Goal: Task Accomplishment & Management: Manage account settings

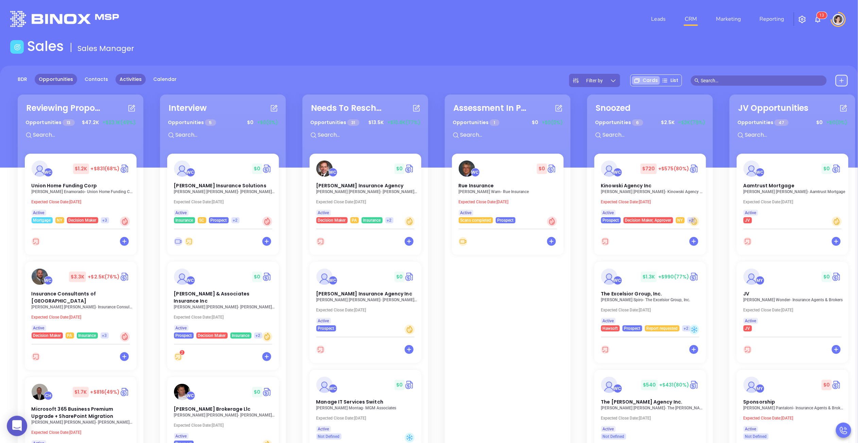
click at [138, 76] on link "Activities" at bounding box center [130, 79] width 30 height 11
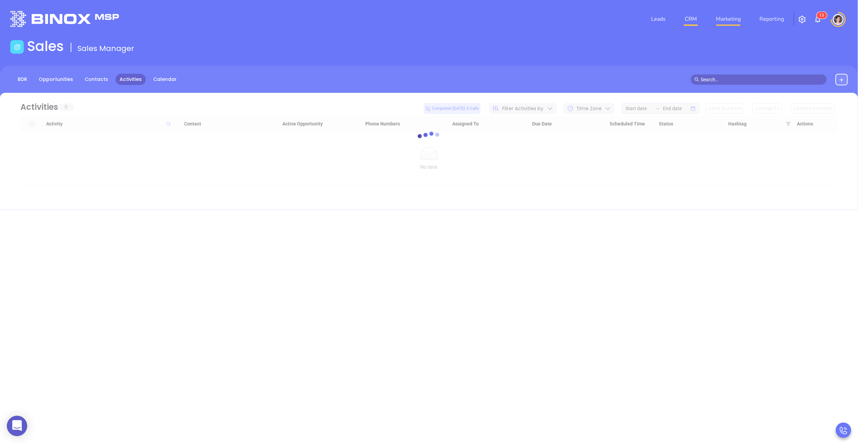
click at [731, 17] on link "Marketing" at bounding box center [728, 19] width 30 height 14
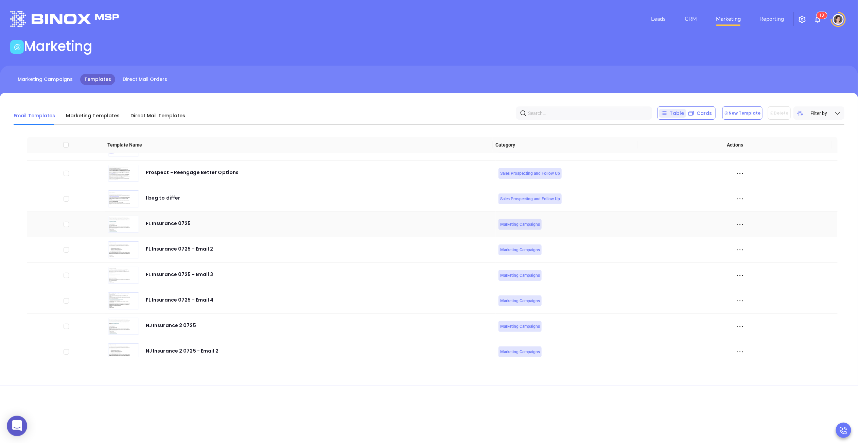
scroll to position [1610, 0]
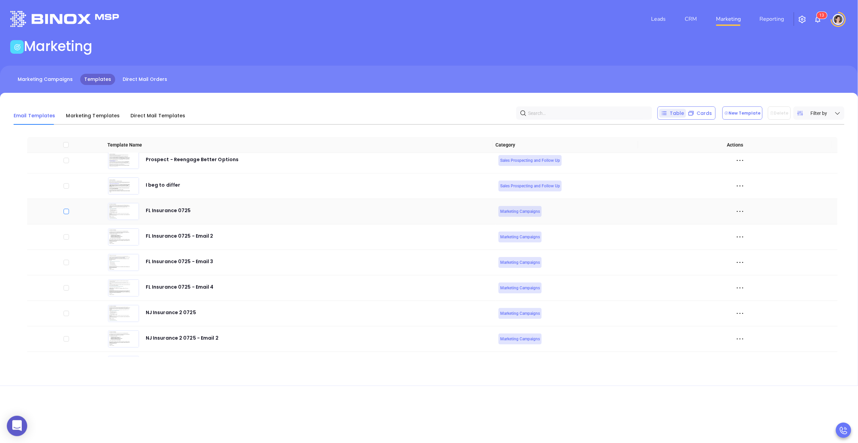
click at [68, 214] on input "checkbox" at bounding box center [66, 211] width 5 height 5
checkbox input "true"
click at [66, 239] on input "checkbox" at bounding box center [66, 236] width 5 height 5
checkbox input "true"
click at [65, 264] on input "checkbox" at bounding box center [66, 261] width 5 height 5
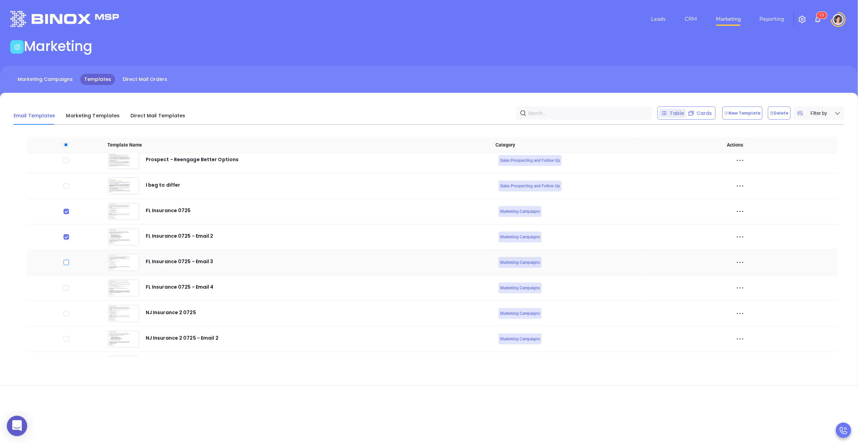
checkbox input "true"
click at [65, 288] on input "checkbox" at bounding box center [66, 287] width 5 height 5
checkbox input "true"
click at [787, 113] on button "Delete" at bounding box center [779, 112] width 23 height 13
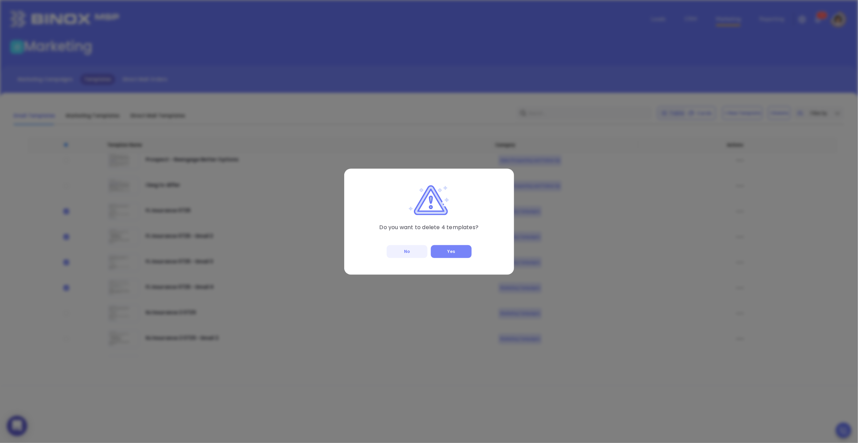
click at [454, 251] on button "Yes" at bounding box center [451, 251] width 41 height 13
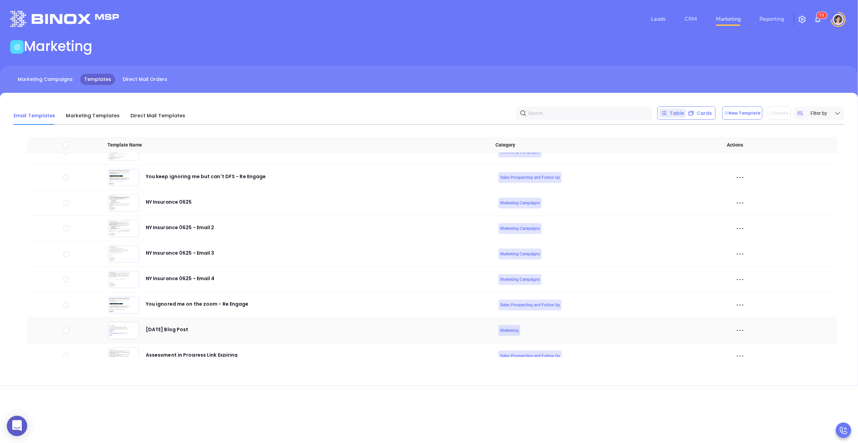
scroll to position [1159, 0]
click at [129, 208] on icon at bounding box center [123, 203] width 31 height 7
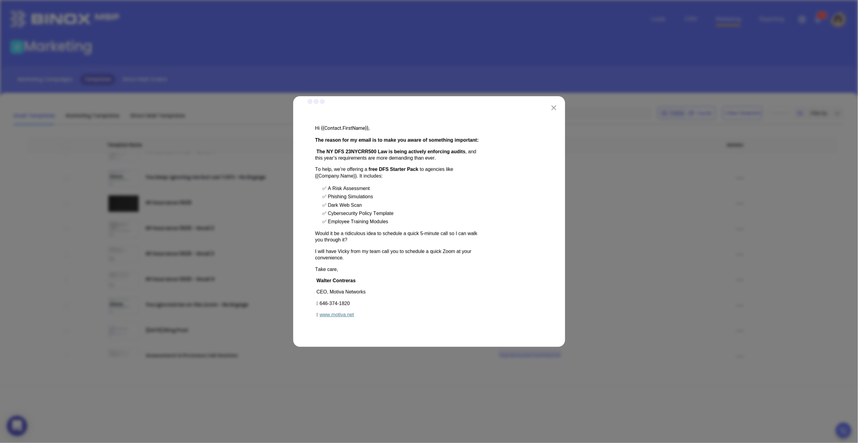
click at [162, 207] on div at bounding box center [429, 221] width 858 height 443
click at [241, 200] on div at bounding box center [429, 221] width 858 height 443
click at [556, 108] on button at bounding box center [553, 107] width 9 height 9
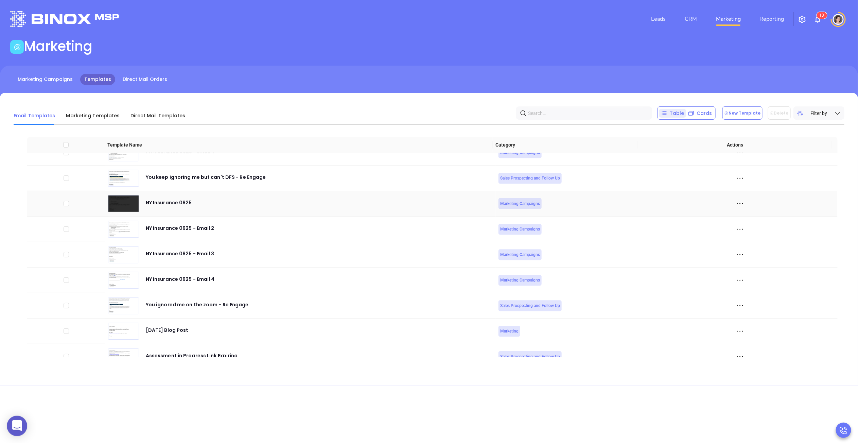
click at [738, 204] on icon at bounding box center [740, 203] width 10 height 10
click at [749, 241] on div "Edit" at bounding box center [765, 242] width 61 height 7
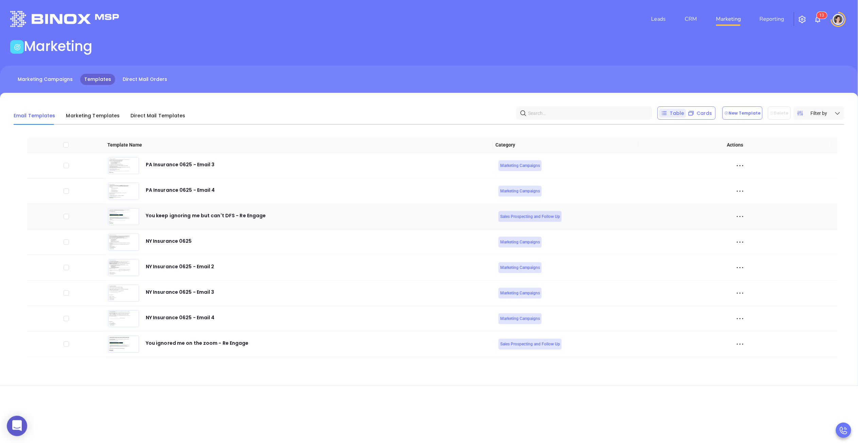
scroll to position [1133, 0]
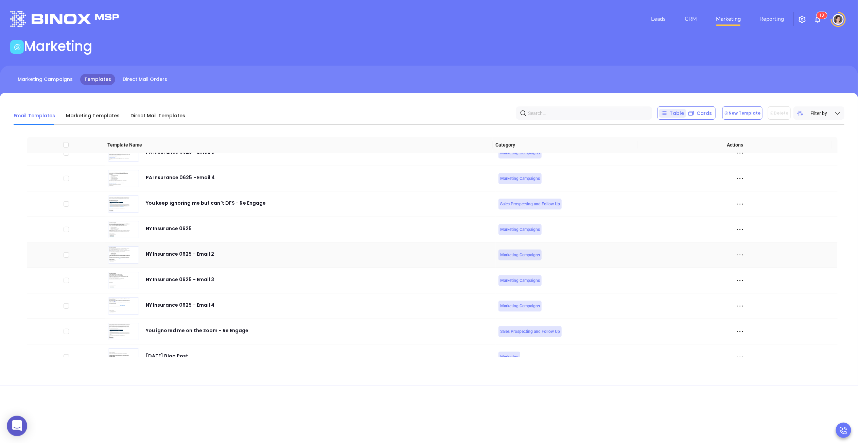
click at [735, 256] on icon at bounding box center [740, 255] width 10 height 10
click at [747, 292] on div "Edit" at bounding box center [765, 293] width 61 height 7
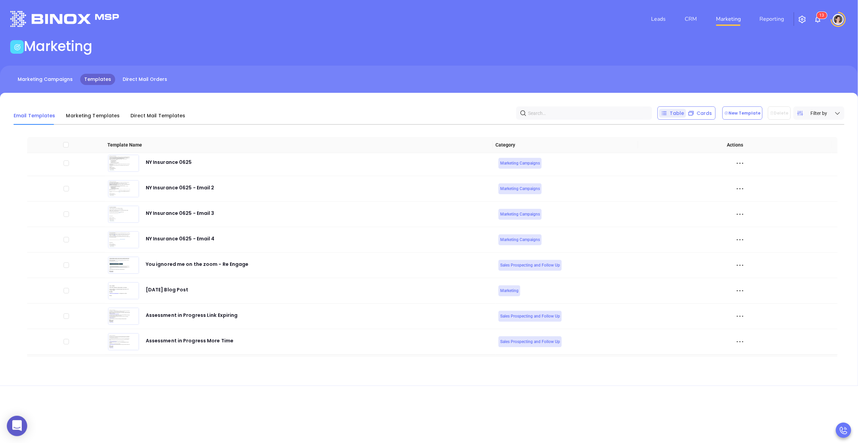
scroll to position [1198, 0]
click at [735, 215] on icon at bounding box center [740, 215] width 10 height 10
click at [746, 253] on div "Edit" at bounding box center [765, 253] width 61 height 7
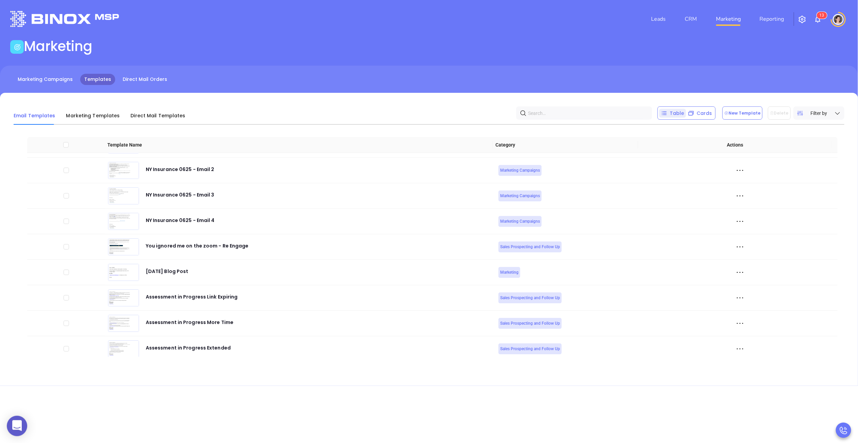
scroll to position [1220, 0]
click at [204, 225] on div "NY Insurance 0625 - Email 4" at bounding box center [180, 221] width 69 height 14
click at [202, 221] on div "NY Insurance 0625 - Email 4" at bounding box center [180, 221] width 69 height 14
click at [736, 218] on icon at bounding box center [740, 219] width 10 height 10
click at [738, 258] on icon at bounding box center [737, 258] width 5 height 5
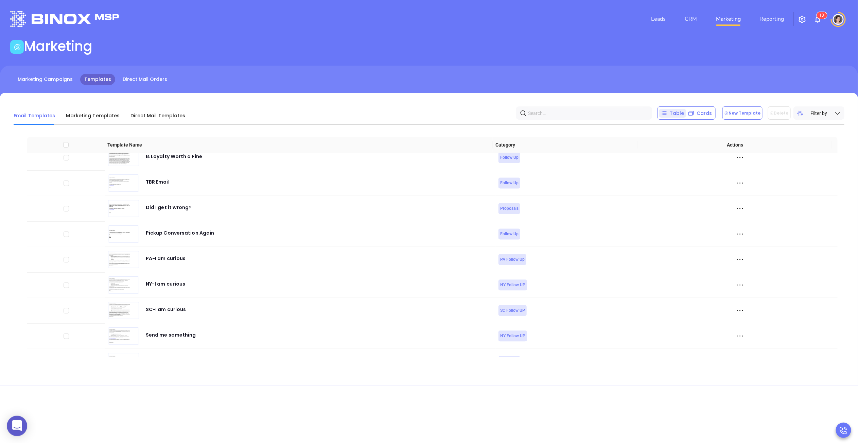
scroll to position [2423, 0]
